Goal: Complete application form

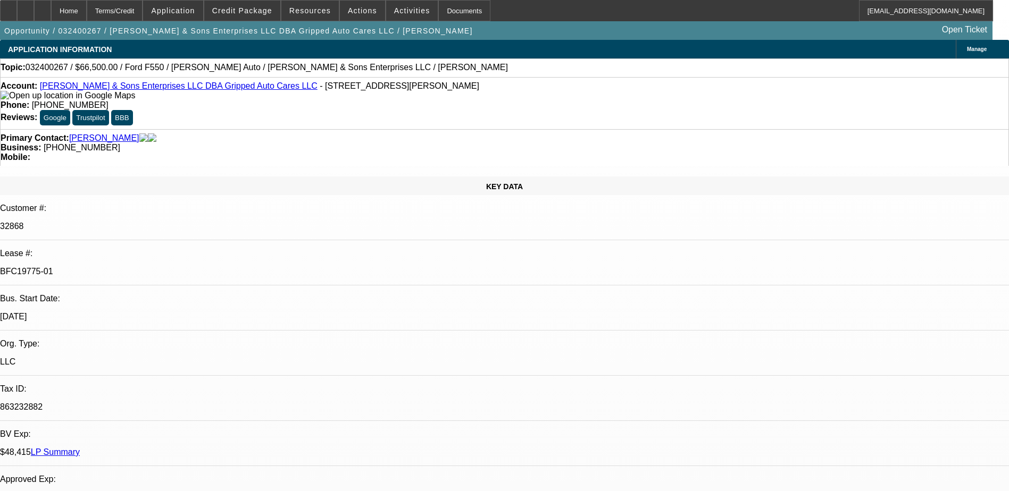
select select "0"
select select "6"
select select "0"
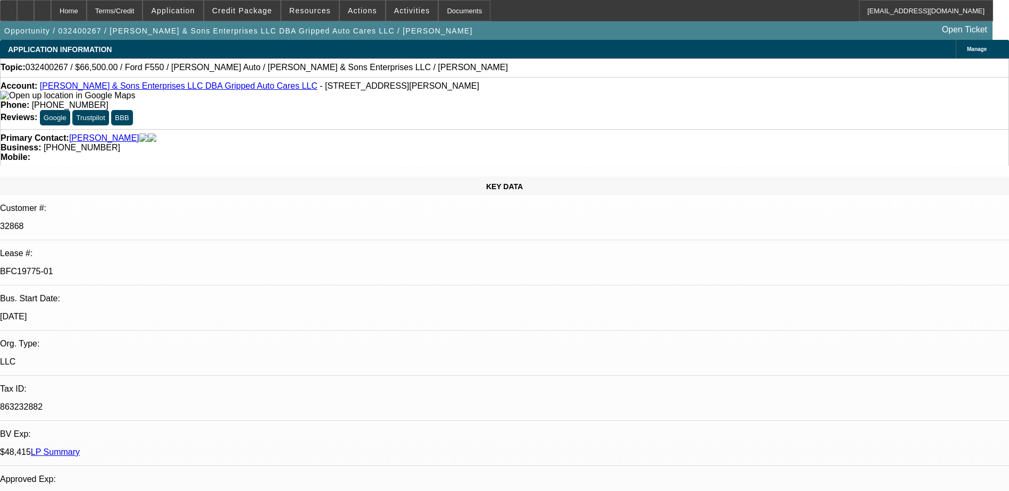
select select "0"
select select "6"
select select "0"
select select "2"
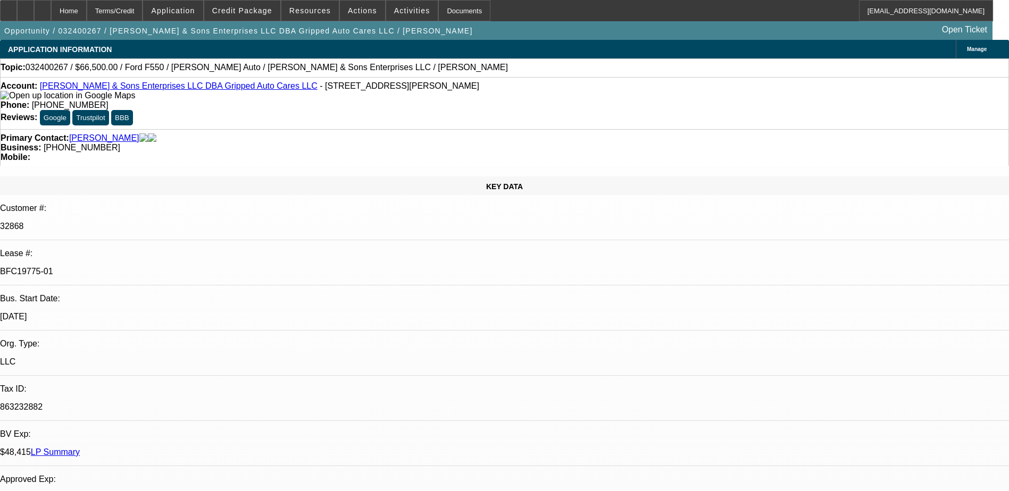
select select "2"
select select "0"
select select "6"
select select "0"
select select "2"
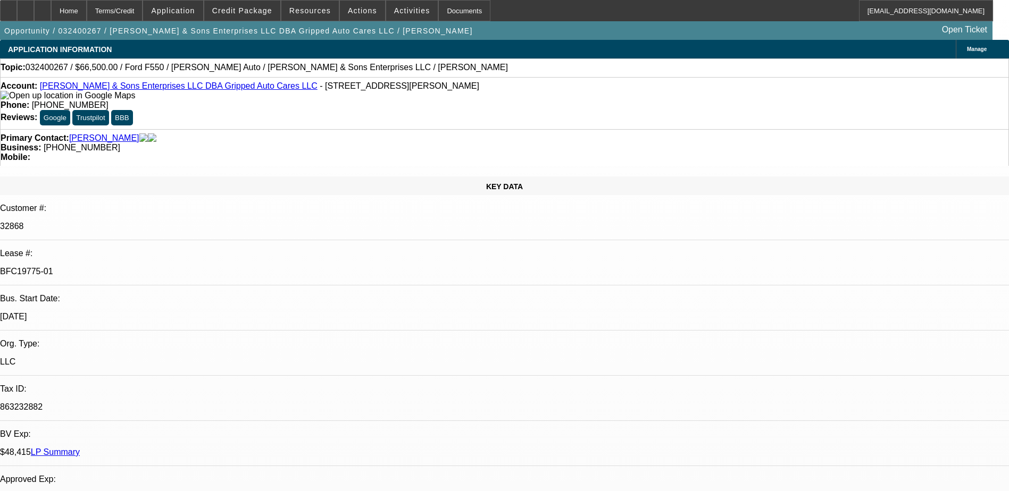
select select "2"
select select "0"
select select "6"
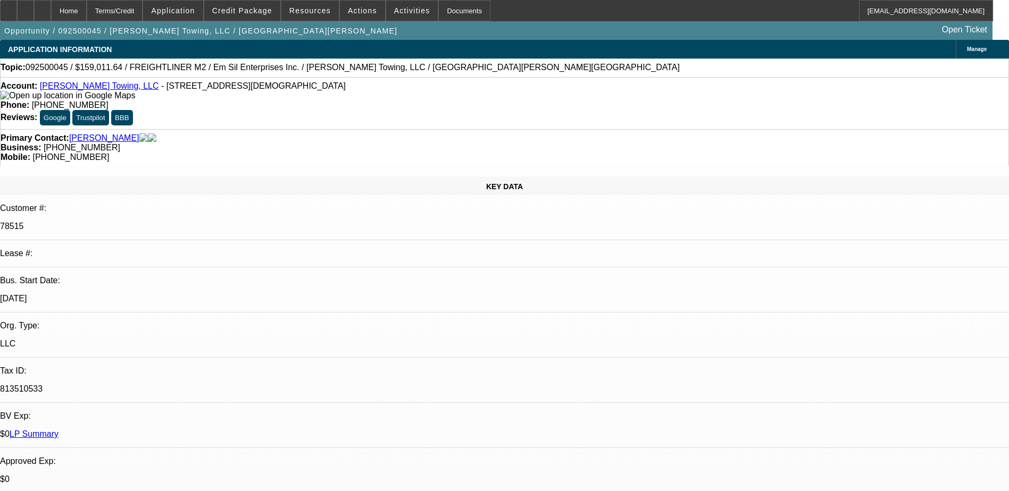
select select "0"
select select "3"
select select "0"
select select "6"
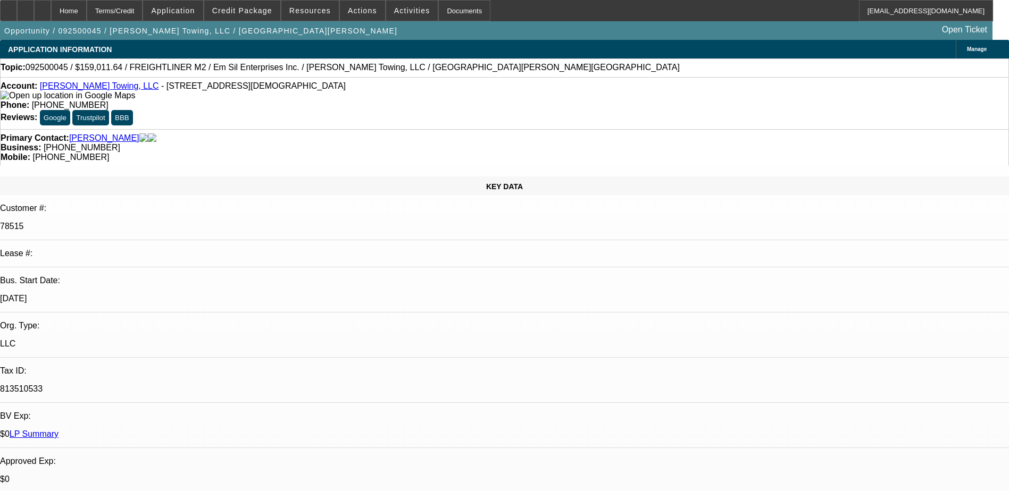
select select "0"
select select "3"
select select "0"
select select "6"
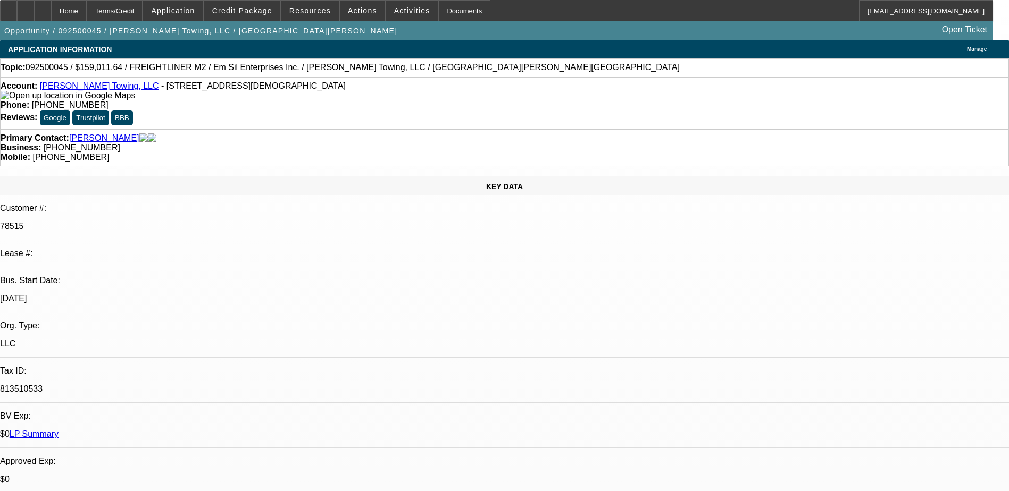
select select "0"
select select "3"
select select "0"
select select "6"
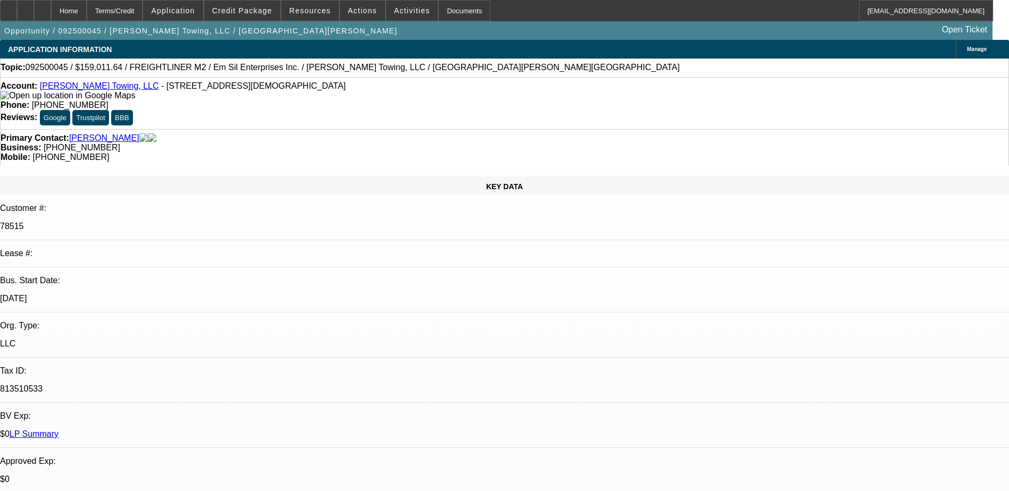
select select "0"
select select "3"
select select "0"
select select "6"
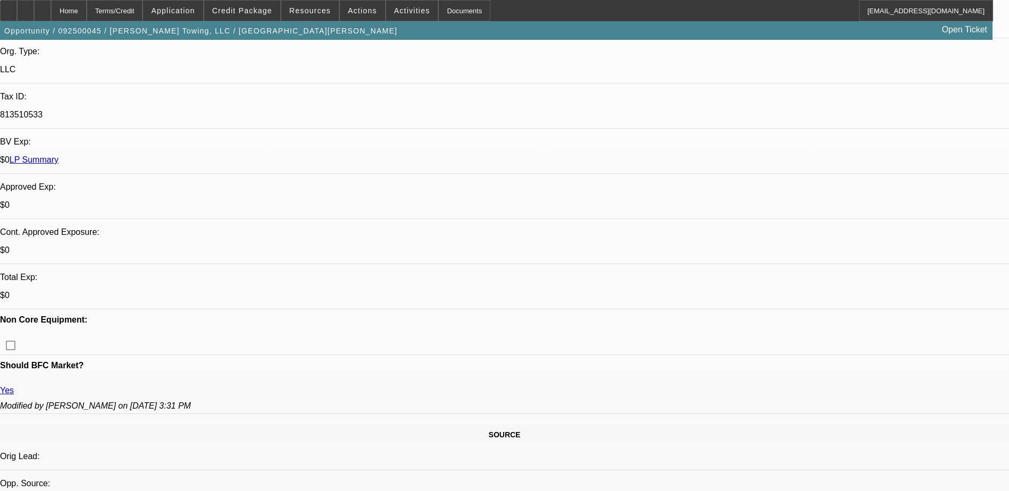
scroll to position [372, 0]
